Goal: Task Accomplishment & Management: Use online tool/utility

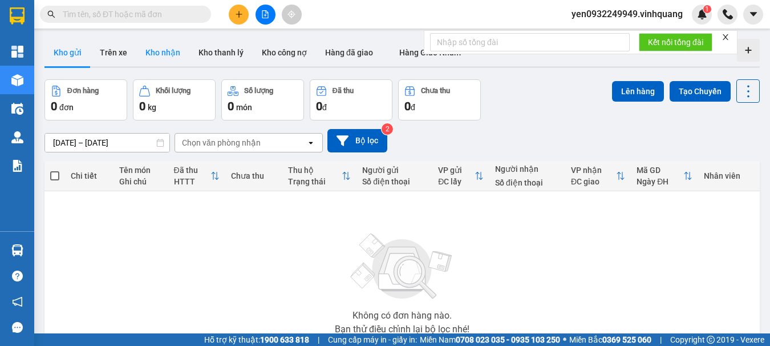
click at [159, 49] on button "Kho nhận" at bounding box center [162, 52] width 53 height 27
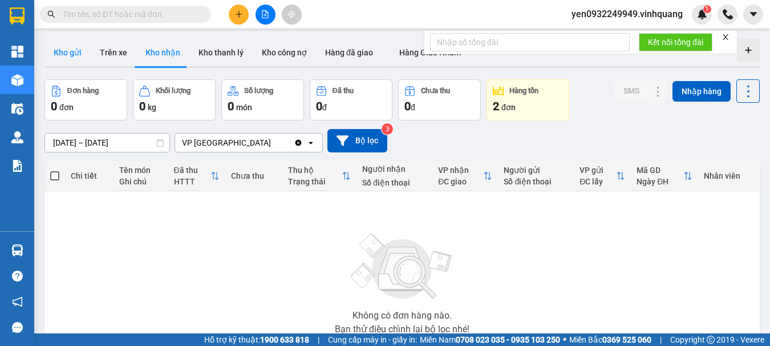
click at [62, 54] on button "Kho gửi" at bounding box center [67, 52] width 46 height 27
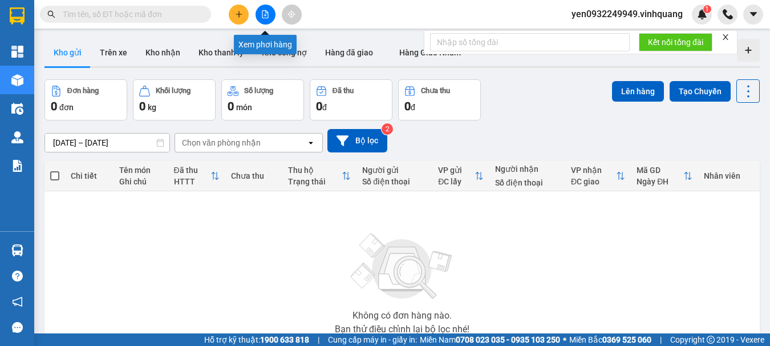
click at [265, 14] on icon "file-add" at bounding box center [265, 14] width 6 height 8
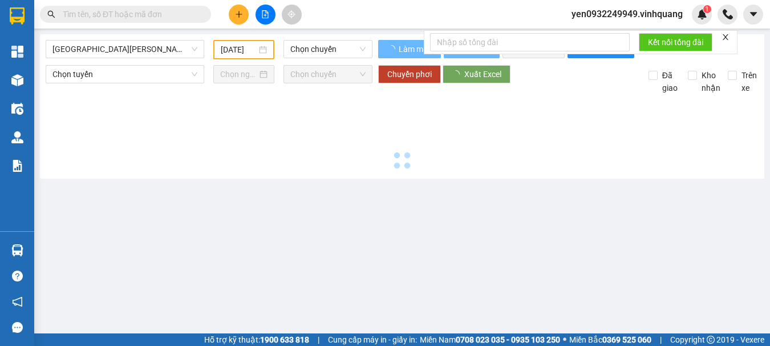
type input "[DATE]"
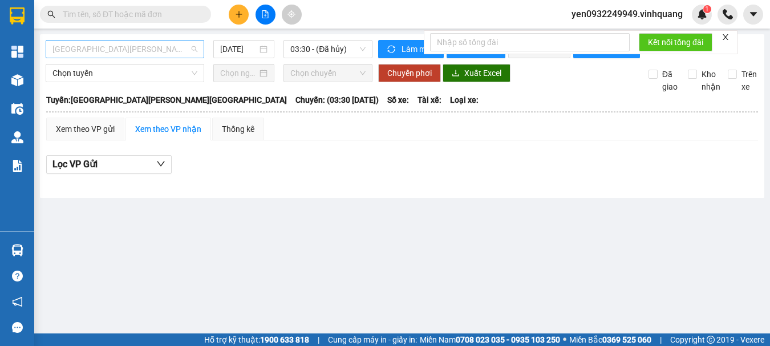
click at [77, 54] on span "[GEOGRAPHIC_DATA][PERSON_NAME][GEOGRAPHIC_DATA]" at bounding box center [124, 48] width 145 height 17
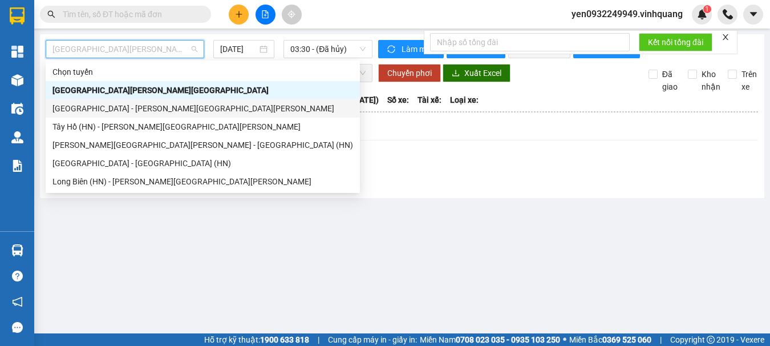
click at [62, 111] on div "[GEOGRAPHIC_DATA] - [PERSON_NAME][GEOGRAPHIC_DATA][PERSON_NAME]" at bounding box center [202, 108] width 301 height 13
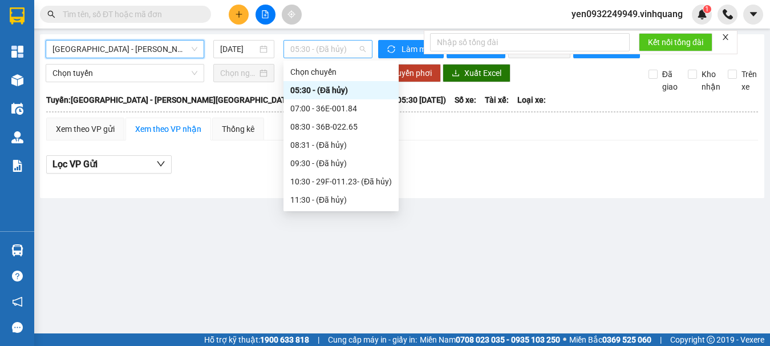
click at [331, 50] on span "05:30 - (Đã hủy)" at bounding box center [327, 48] width 75 height 17
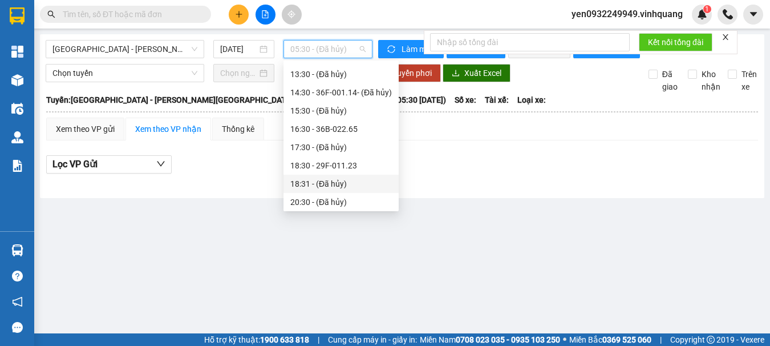
scroll to position [182, 0]
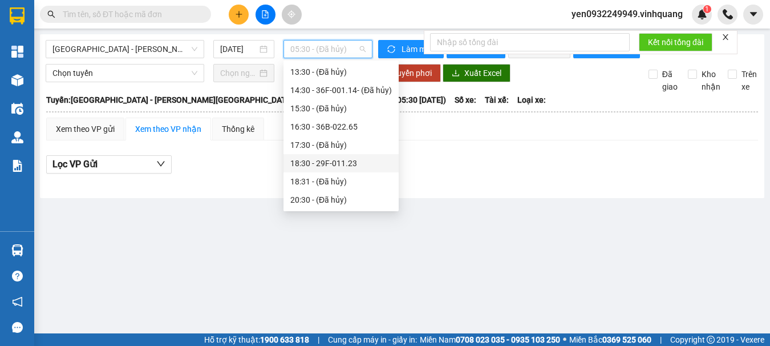
click at [338, 165] on div "18:30 - 29F-011.23" at bounding box center [341, 163] width 102 height 13
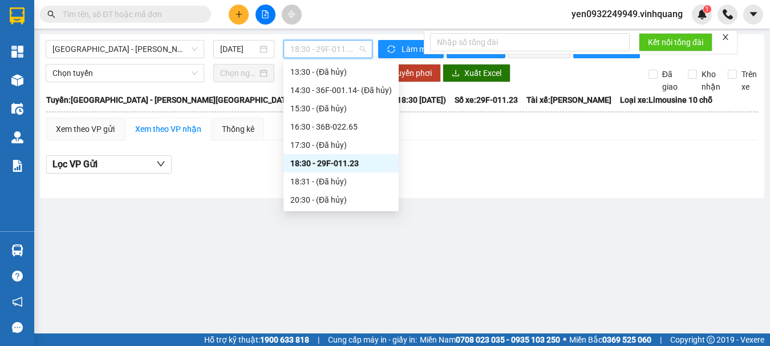
click at [358, 49] on span "18:30 - 29F-011.23" at bounding box center [327, 48] width 75 height 17
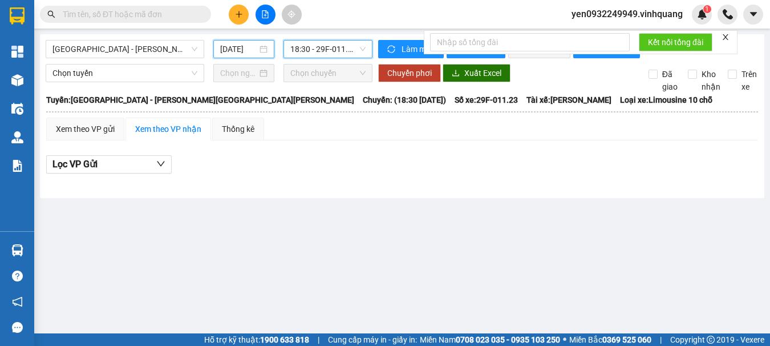
click at [232, 48] on input "[DATE]" at bounding box center [238, 49] width 37 height 13
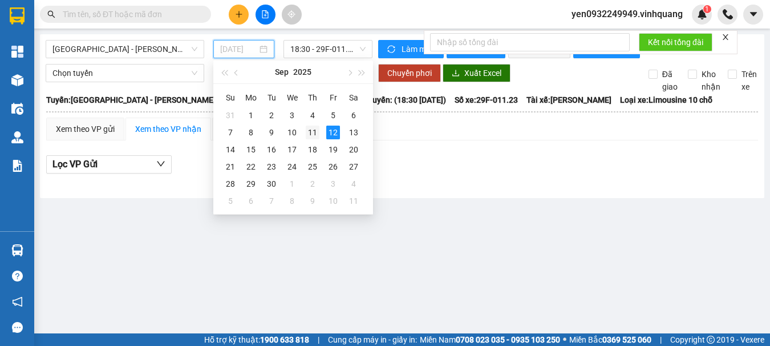
click at [314, 129] on div "11" at bounding box center [313, 132] width 14 height 14
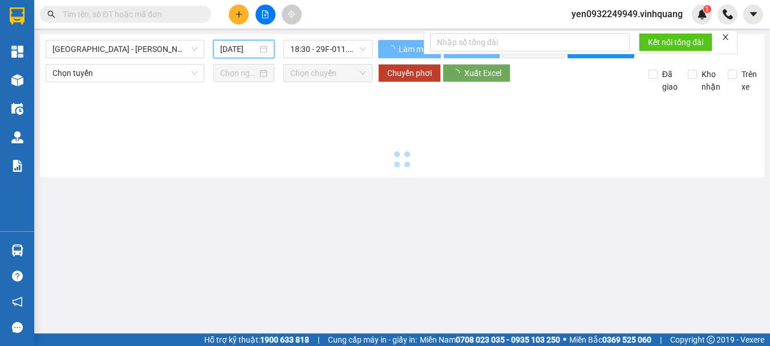
type input "[DATE]"
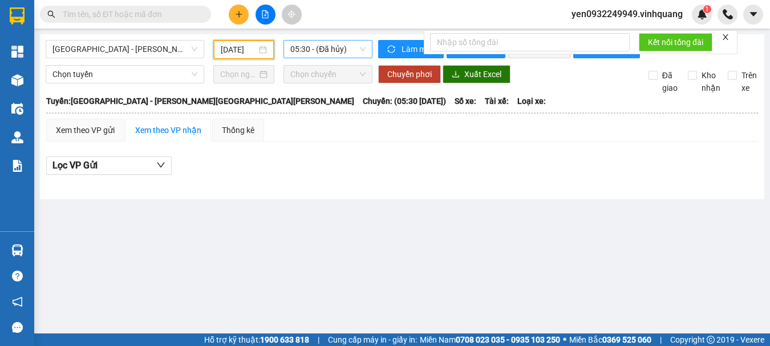
scroll to position [18, 0]
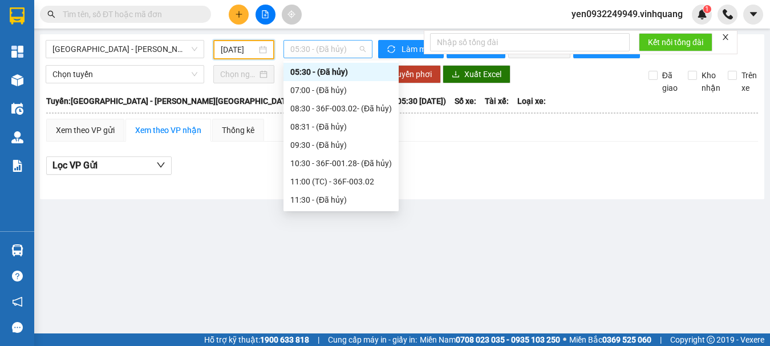
click at [356, 48] on span "05:30 - (Đã hủy)" at bounding box center [327, 48] width 75 height 17
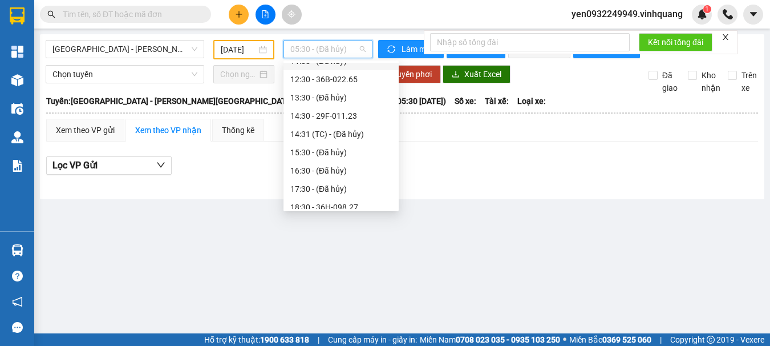
scroll to position [189, 0]
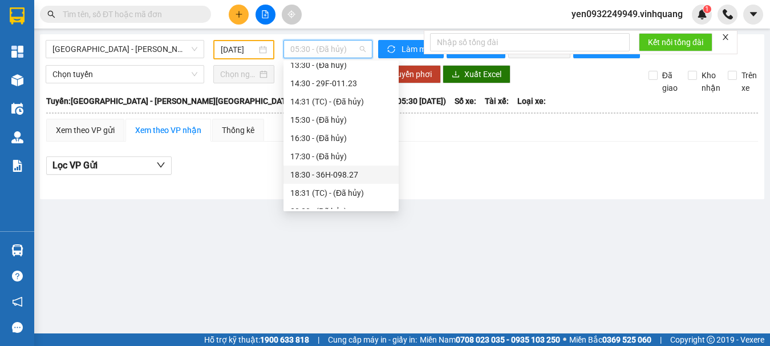
click at [341, 176] on div "18:30 - 36H-098.27" at bounding box center [341, 174] width 102 height 13
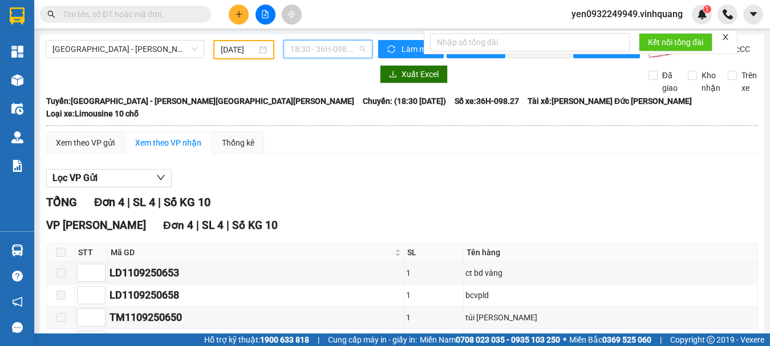
click at [331, 47] on span "18:30 - 36H-098.27" at bounding box center [327, 48] width 75 height 17
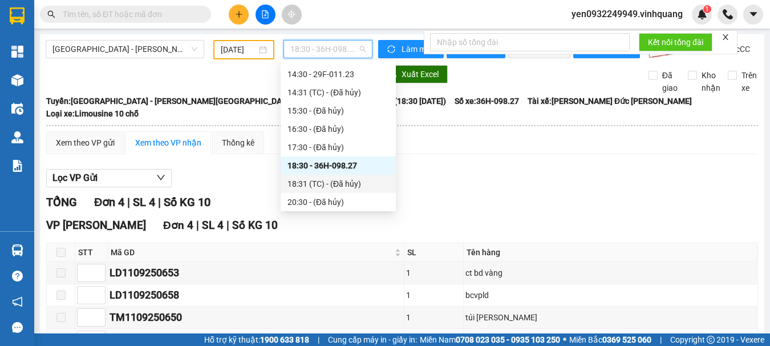
scroll to position [201, 0]
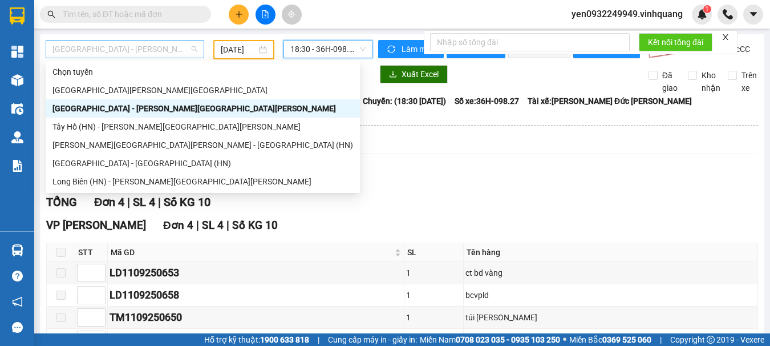
click at [65, 51] on span "[GEOGRAPHIC_DATA] - [PERSON_NAME][GEOGRAPHIC_DATA][PERSON_NAME]" at bounding box center [124, 48] width 145 height 17
click at [64, 126] on div "Tây Hồ (HN) - [PERSON_NAME][GEOGRAPHIC_DATA][PERSON_NAME]" at bounding box center [202, 126] width 301 height 13
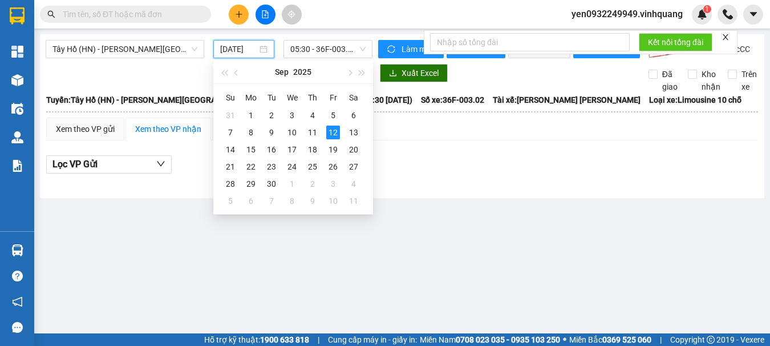
click at [242, 48] on input "[DATE]" at bounding box center [238, 49] width 37 height 13
click at [313, 131] on div "11" at bounding box center [313, 132] width 14 height 14
type input "[DATE]"
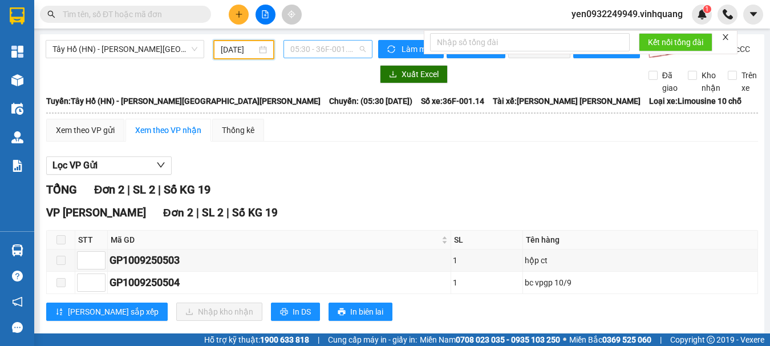
scroll to position [18, 0]
click at [343, 48] on span "05:30 - 36F-001.14" at bounding box center [327, 48] width 75 height 17
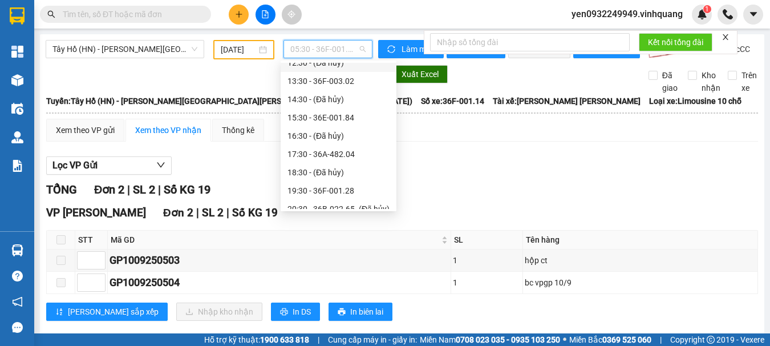
scroll to position [146, 0]
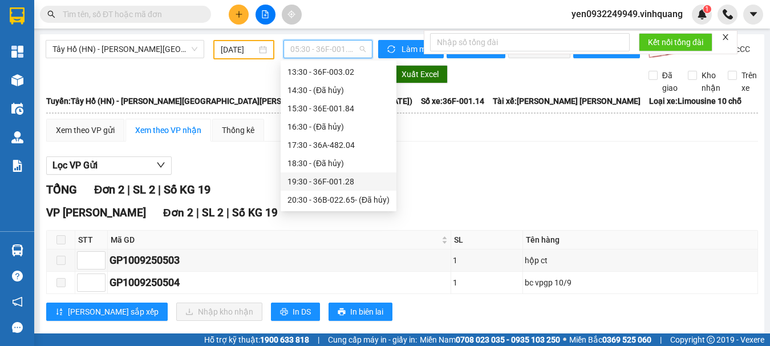
click at [346, 182] on div "19:30 - 36F-001.28" at bounding box center [338, 181] width 102 height 13
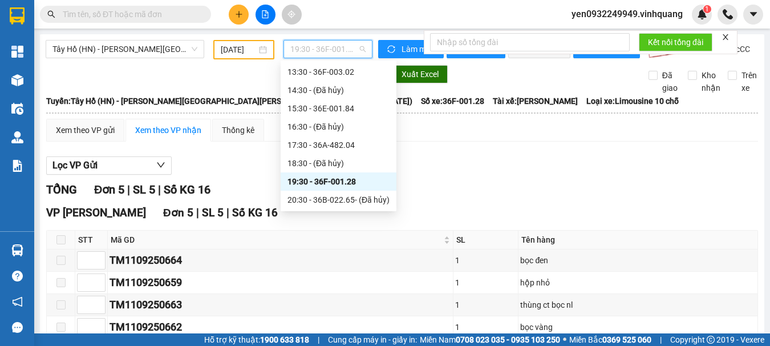
click at [341, 51] on span "19:30 - 36F-001.28" at bounding box center [327, 48] width 75 height 17
click at [327, 145] on div "17:30 - 36A-482.04" at bounding box center [338, 145] width 102 height 13
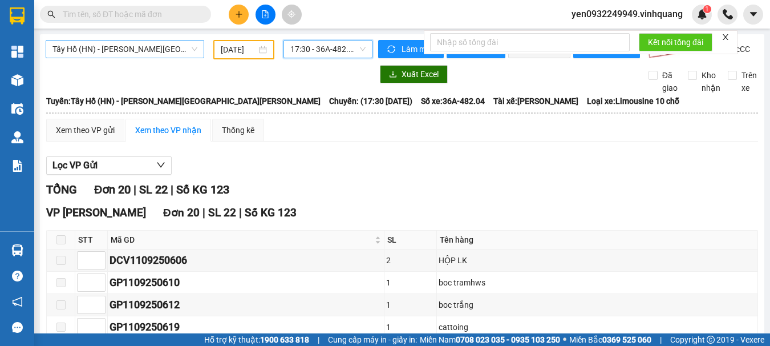
click at [66, 47] on span "Tây Hồ (HN) - [PERSON_NAME][GEOGRAPHIC_DATA][PERSON_NAME]" at bounding box center [124, 48] width 145 height 17
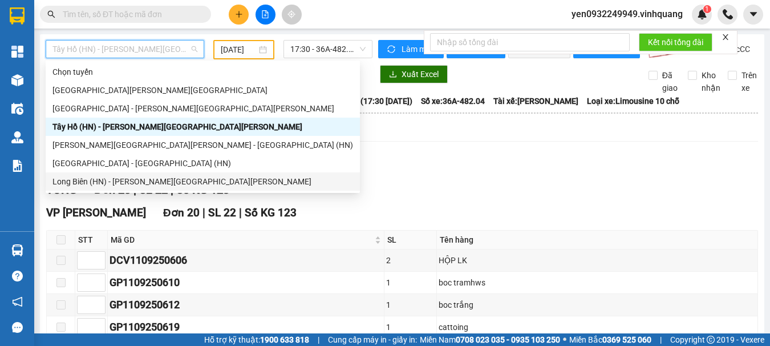
click at [70, 183] on div "Long Biên (HN) - [PERSON_NAME][GEOGRAPHIC_DATA][PERSON_NAME]" at bounding box center [202, 181] width 301 height 13
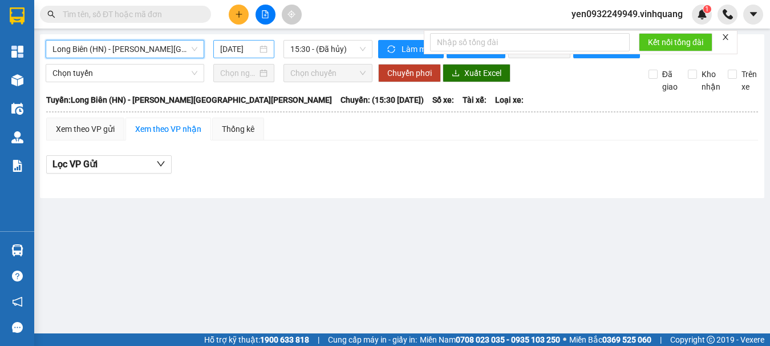
click at [234, 48] on input "[DATE]" at bounding box center [238, 49] width 37 height 13
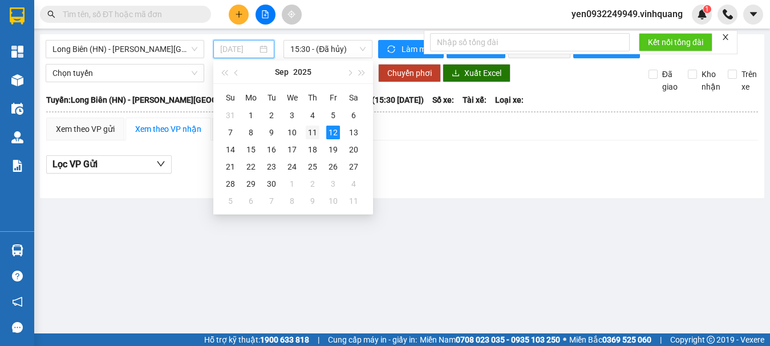
click at [309, 132] on div "11" at bounding box center [313, 132] width 14 height 14
type input "[DATE]"
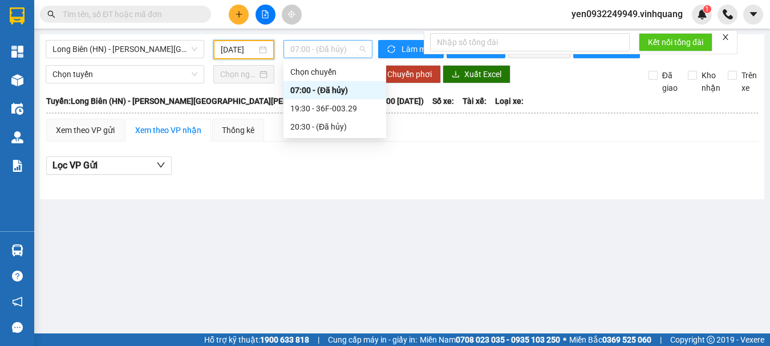
click at [350, 48] on span "07:00 - (Đã hủy)" at bounding box center [327, 48] width 75 height 17
click at [343, 108] on div "19:30 - 36F-003.29" at bounding box center [334, 108] width 89 height 13
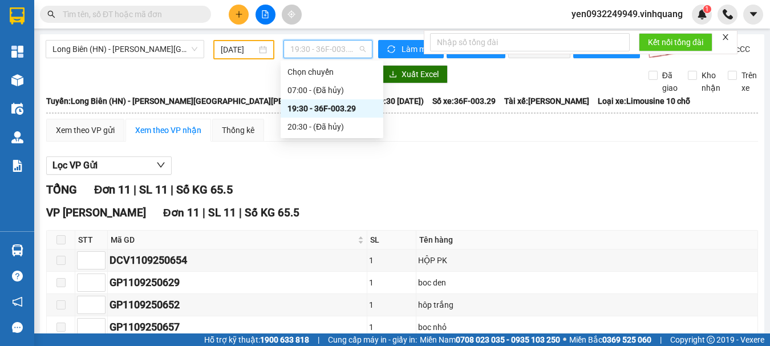
click at [340, 50] on span "19:30 - 36F-003.29" at bounding box center [327, 48] width 75 height 17
click at [112, 19] on input "text" at bounding box center [130, 14] width 135 height 13
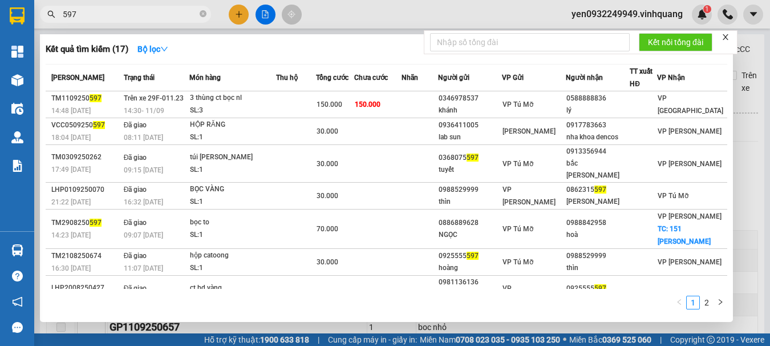
type input "597"
click at [259, 15] on div at bounding box center [385, 173] width 770 height 346
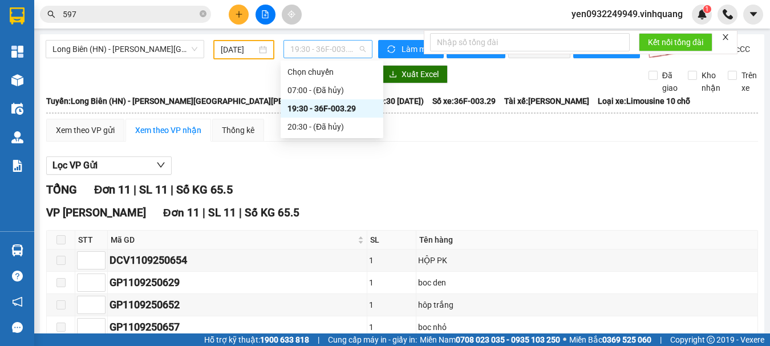
click at [339, 52] on span "19:30 - 36F-003.29" at bounding box center [327, 48] width 75 height 17
click at [71, 46] on span "Long Biên (HN) - [PERSON_NAME][GEOGRAPHIC_DATA][PERSON_NAME]" at bounding box center [124, 48] width 145 height 17
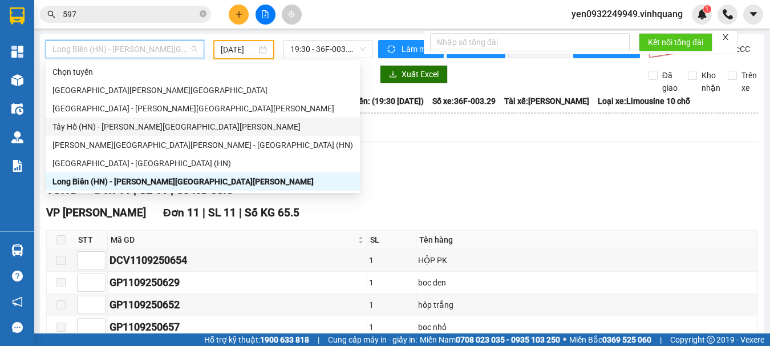
click at [68, 129] on div "Tây Hồ (HN) - [PERSON_NAME][GEOGRAPHIC_DATA][PERSON_NAME]" at bounding box center [202, 126] width 301 height 13
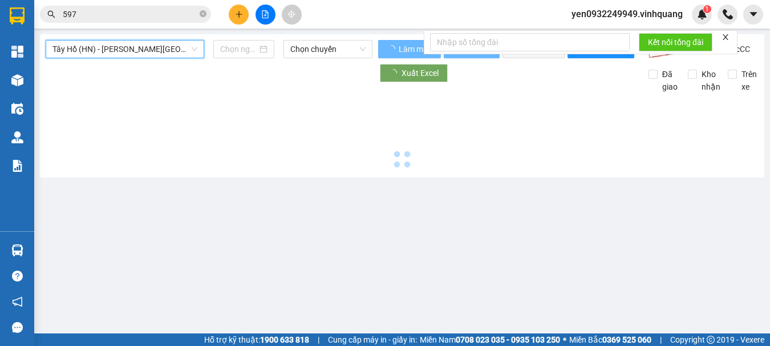
type input "[DATE]"
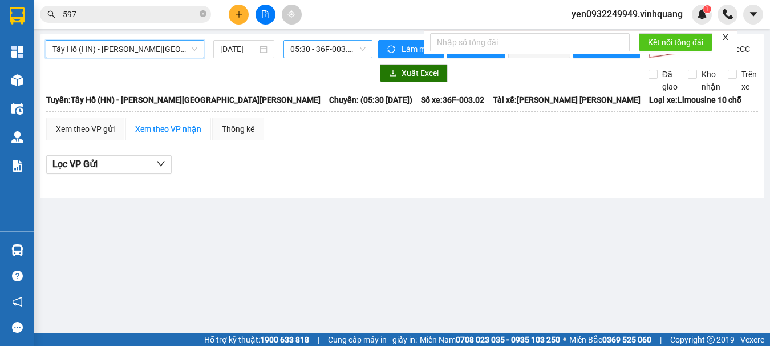
click at [351, 51] on span "05:30 - 36F-003.02" at bounding box center [327, 48] width 75 height 17
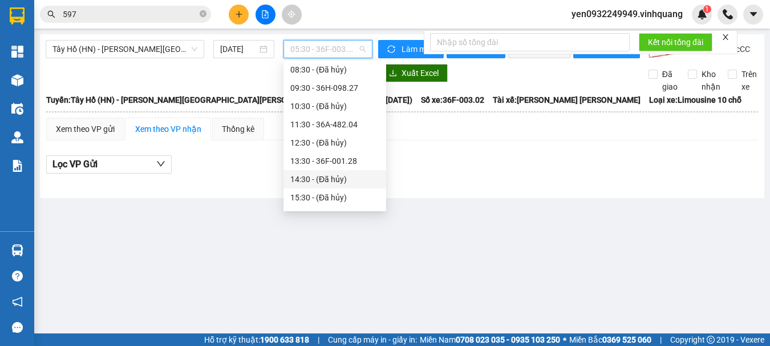
scroll to position [114, 0]
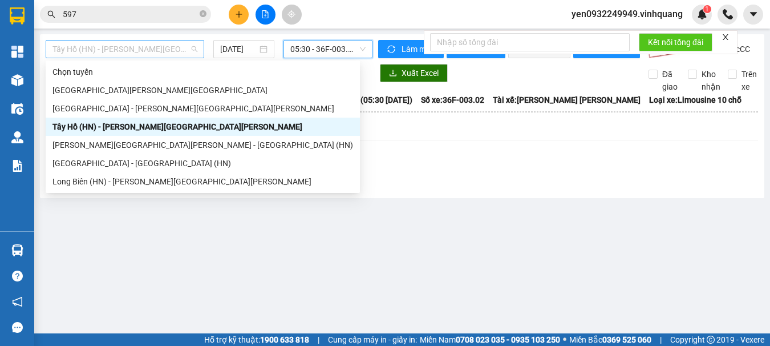
click at [90, 48] on span "Tây Hồ (HN) - [PERSON_NAME][GEOGRAPHIC_DATA][PERSON_NAME]" at bounding box center [124, 48] width 145 height 17
click at [62, 109] on div "[GEOGRAPHIC_DATA] - [PERSON_NAME][GEOGRAPHIC_DATA][PERSON_NAME]" at bounding box center [202, 108] width 301 height 13
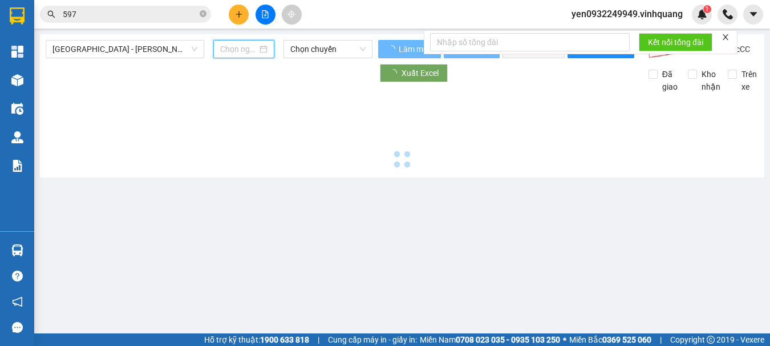
click at [233, 50] on input at bounding box center [238, 49] width 37 height 13
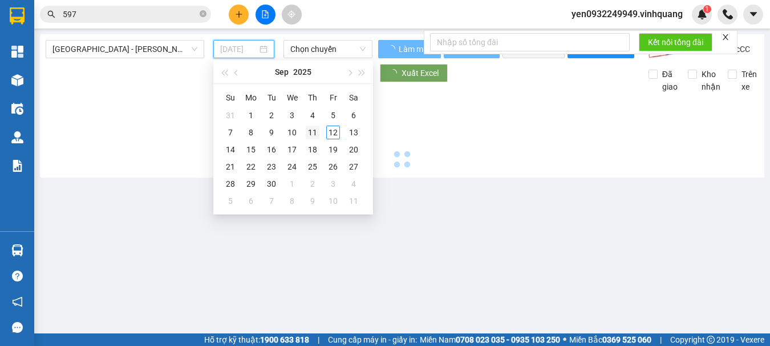
type input "[DATE]"
click at [310, 133] on div "11" at bounding box center [313, 132] width 14 height 14
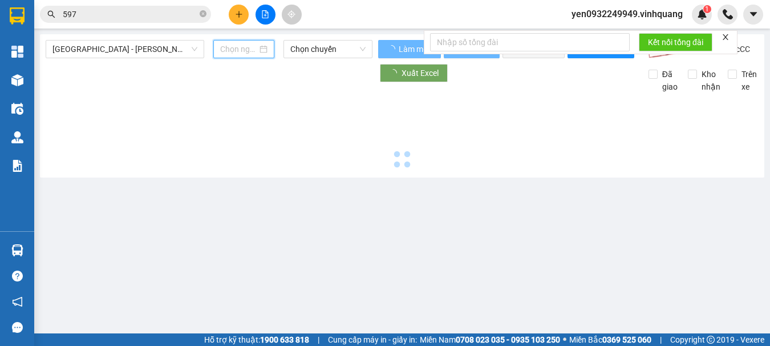
click at [239, 48] on input at bounding box center [238, 49] width 37 height 13
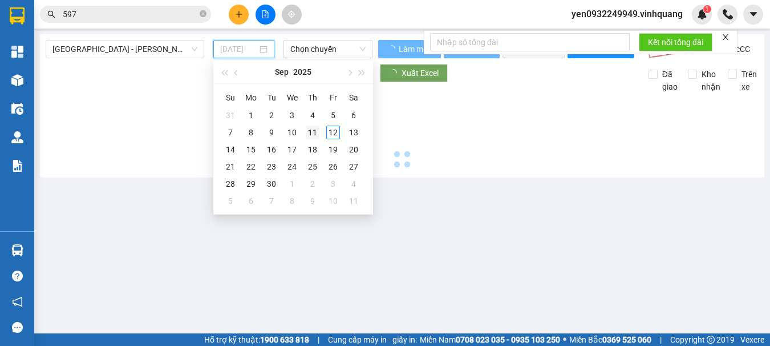
type input "[DATE]"
click at [316, 133] on div "11" at bounding box center [313, 132] width 14 height 14
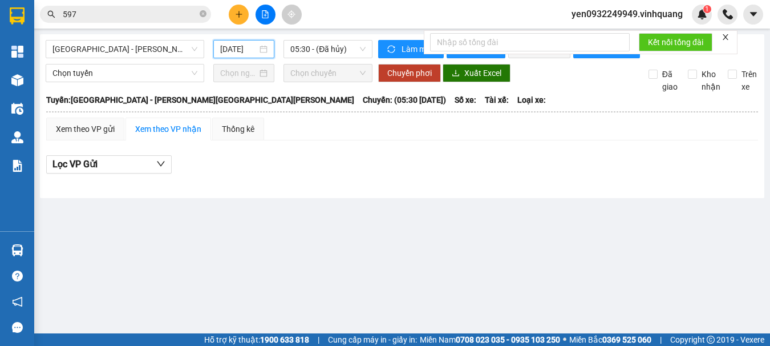
type input "[DATE]"
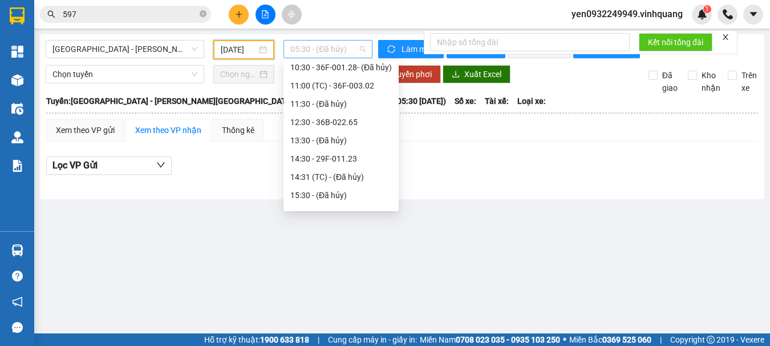
scroll to position [18, 0]
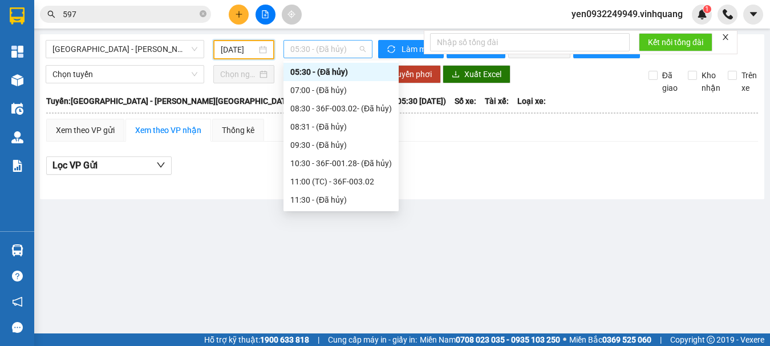
click at [349, 51] on span "05:30 - (Đã hủy)" at bounding box center [327, 48] width 75 height 17
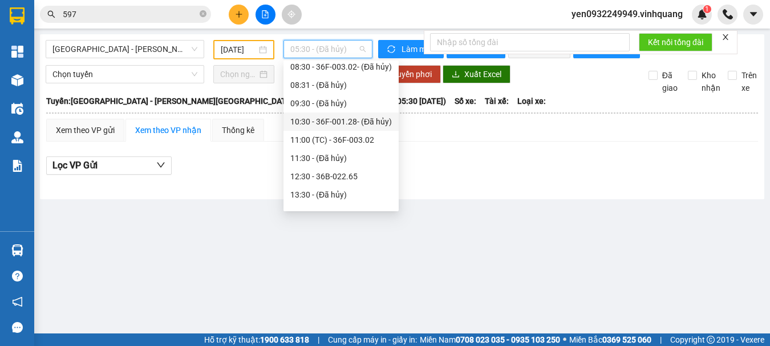
scroll to position [132, 0]
click at [342, 143] on div "14:30 - 29F-011.23" at bounding box center [341, 140] width 102 height 13
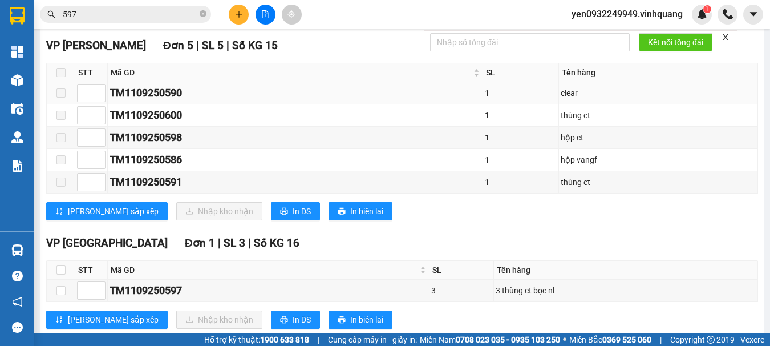
scroll to position [203, 0]
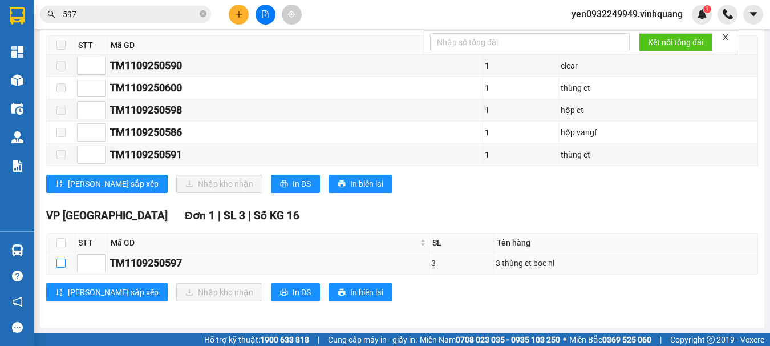
click at [59, 264] on input "checkbox" at bounding box center [60, 262] width 9 height 9
checkbox input "true"
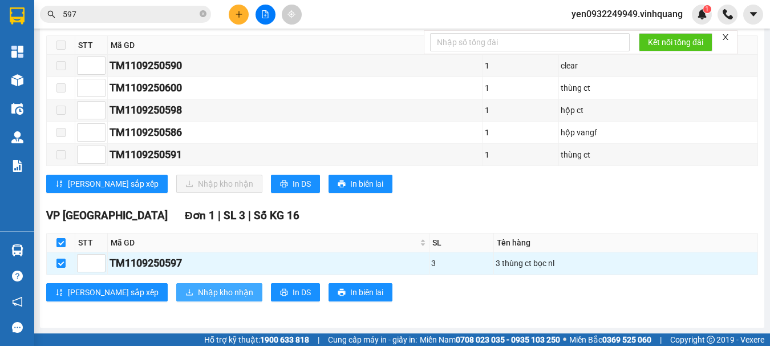
click at [198, 293] on span "Nhập kho nhận" at bounding box center [225, 292] width 55 height 13
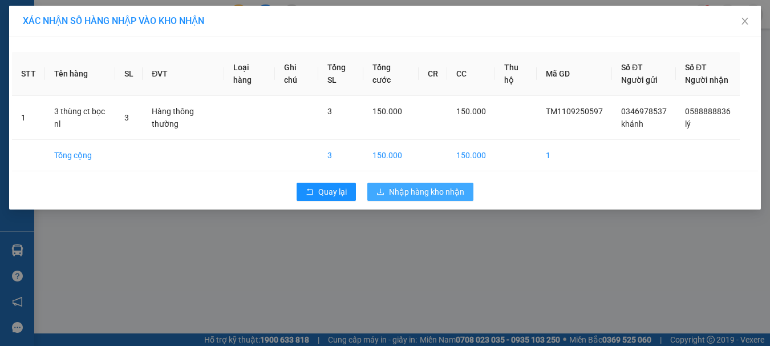
click at [440, 198] on span "Nhập hàng kho nhận" at bounding box center [426, 191] width 75 height 13
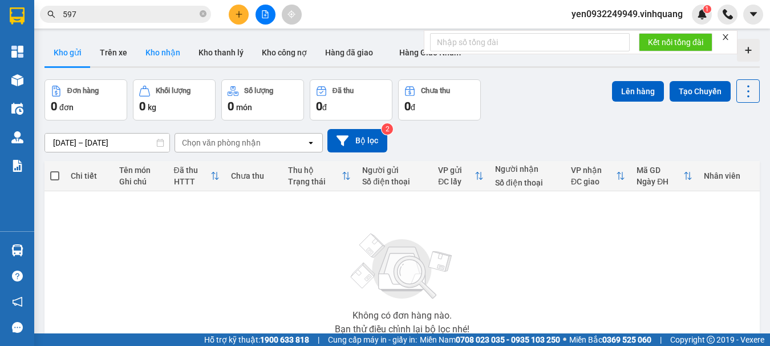
click at [157, 56] on button "Kho nhận" at bounding box center [162, 52] width 53 height 27
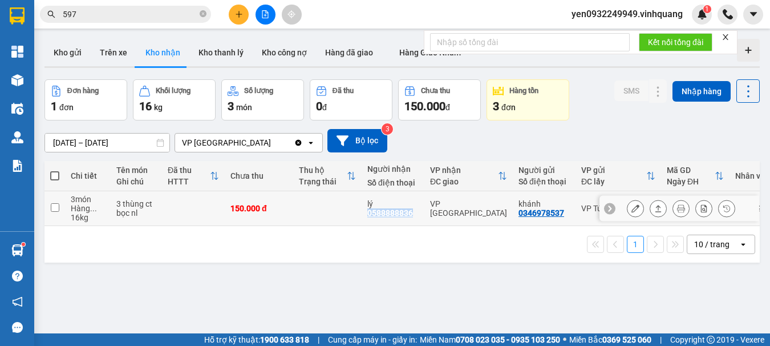
drag, startPoint x: 368, startPoint y: 214, endPoint x: 414, endPoint y: 217, distance: 45.7
click at [414, 217] on div "lý 0588888836" at bounding box center [392, 208] width 51 height 18
checkbox input "true"
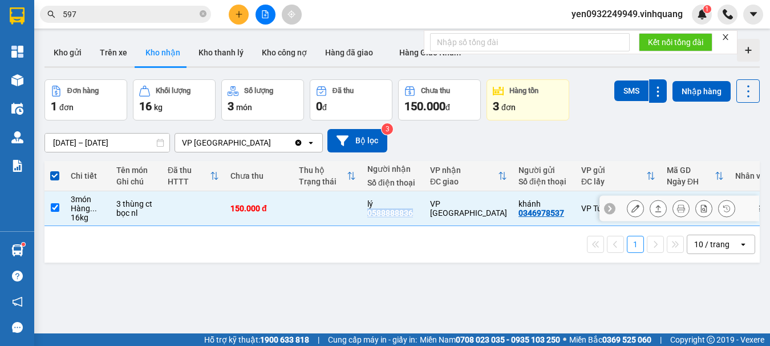
copy div "0588888836"
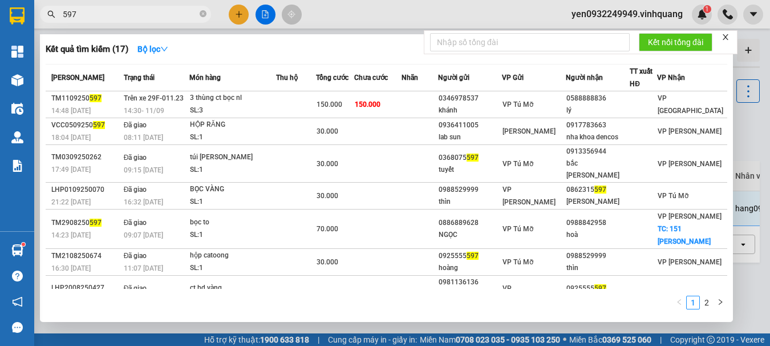
drag, startPoint x: 90, startPoint y: 13, endPoint x: 60, endPoint y: 16, distance: 29.9
click at [60, 16] on span "597" at bounding box center [125, 14] width 171 height 17
paste input "0588888836"
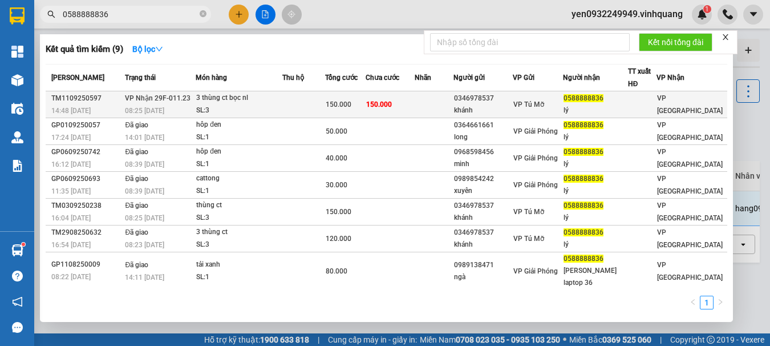
type input "0588888836"
click at [241, 103] on div "3 thùng ct bọc nl" at bounding box center [239, 98] width 86 height 13
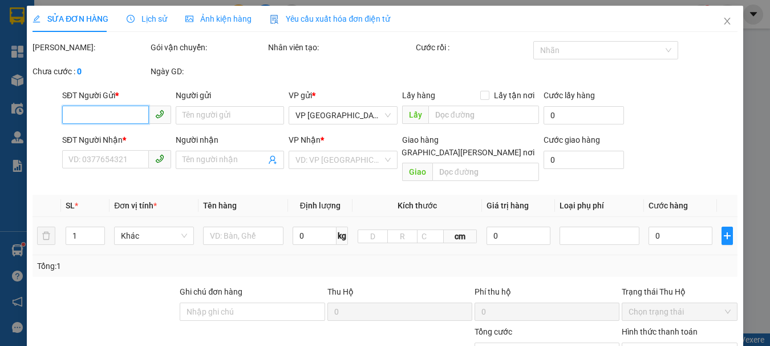
type input "0346978537"
type input "khánh"
type input "0588888836"
type input "lý"
type input "150.000"
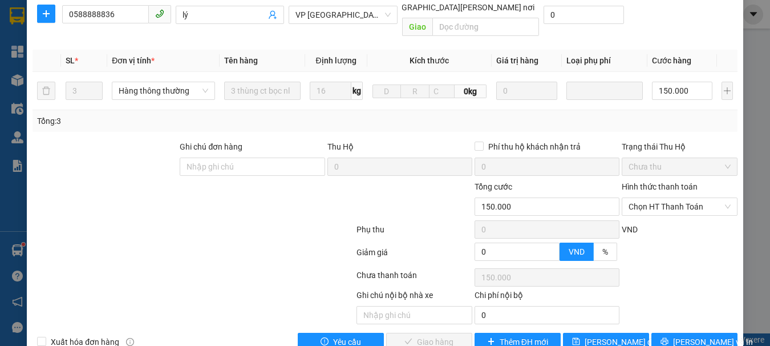
scroll to position [171, 0]
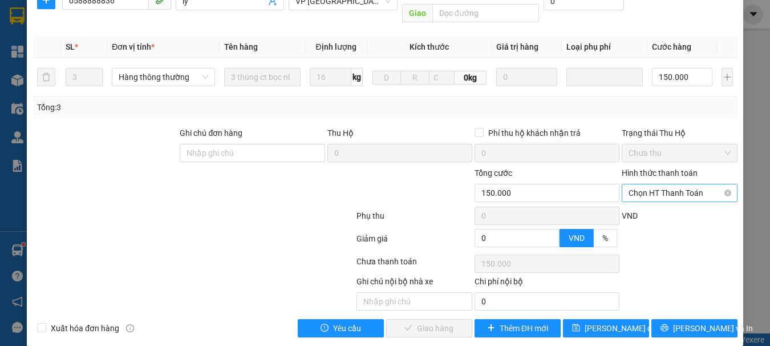
click at [693, 192] on span "Chọn HT Thanh Toán" at bounding box center [679, 192] width 102 height 17
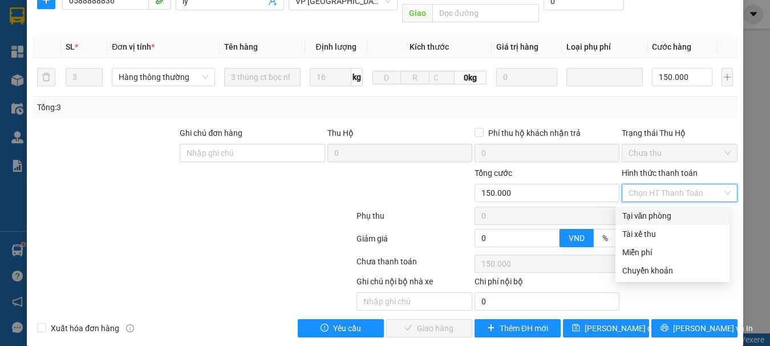
click at [669, 218] on div "Tại văn phòng" at bounding box center [672, 215] width 100 height 13
type input "0"
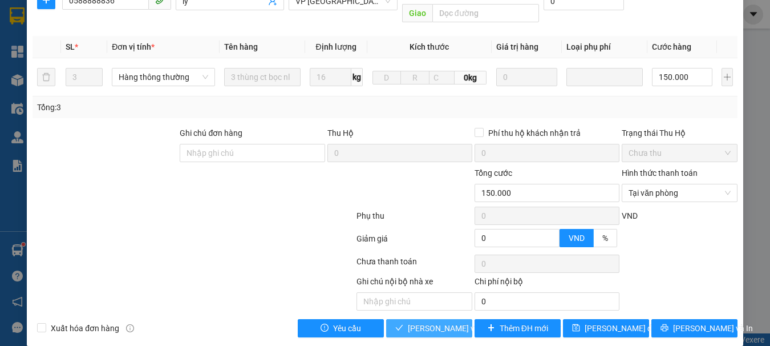
click at [419, 331] on span "[PERSON_NAME] và [PERSON_NAME] hàng" at bounding box center [485, 328] width 154 height 13
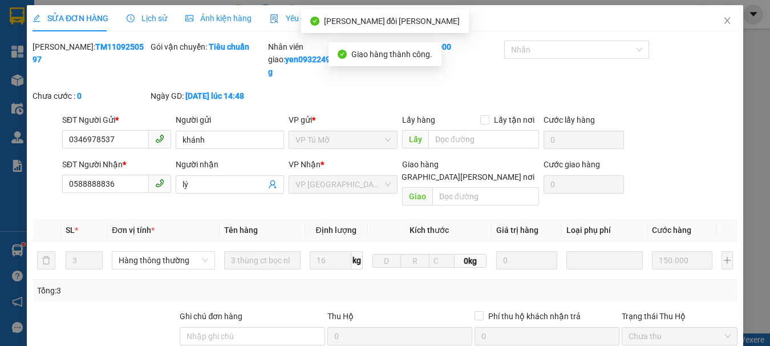
scroll to position [0, 0]
click at [723, 22] on icon "close" at bounding box center [727, 21] width 9 height 9
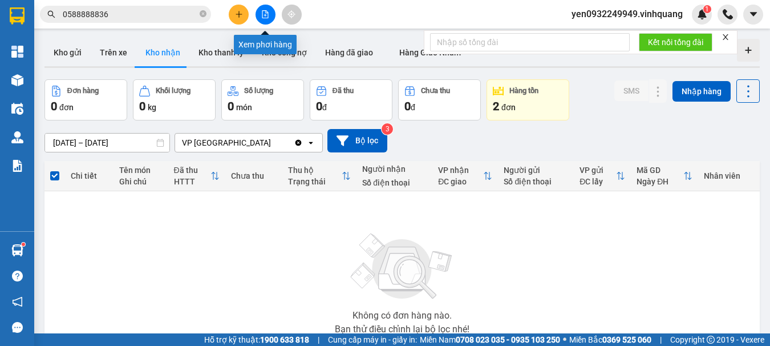
click at [263, 13] on icon "file-add" at bounding box center [265, 14] width 8 height 8
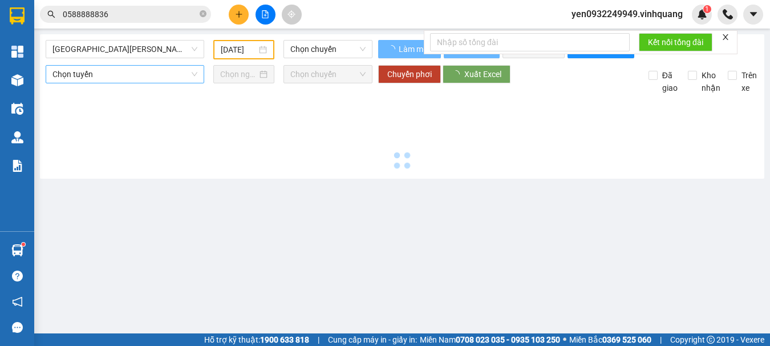
type input "[DATE]"
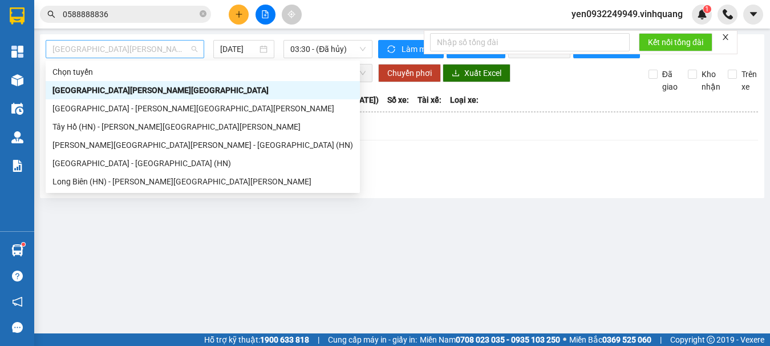
click at [89, 51] on span "[GEOGRAPHIC_DATA][PERSON_NAME][GEOGRAPHIC_DATA]" at bounding box center [124, 48] width 145 height 17
click at [82, 109] on div "[GEOGRAPHIC_DATA] - [PERSON_NAME][GEOGRAPHIC_DATA][PERSON_NAME]" at bounding box center [202, 108] width 301 height 13
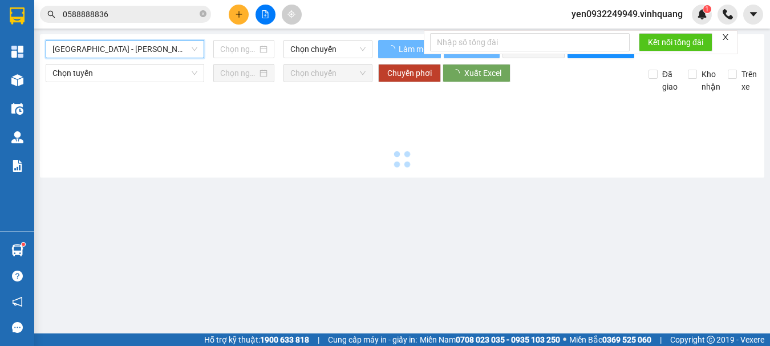
type input "[DATE]"
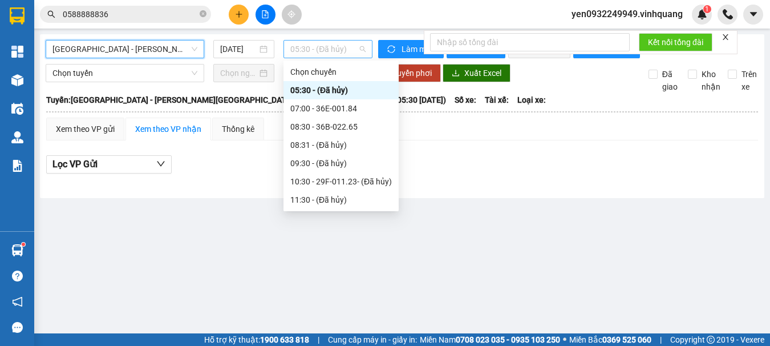
click at [331, 51] on span "05:30 - (Đã hủy)" at bounding box center [327, 48] width 75 height 17
click at [350, 109] on div "07:00 - 36E-001.84" at bounding box center [341, 108] width 102 height 13
